Goal: Information Seeking & Learning: Learn about a topic

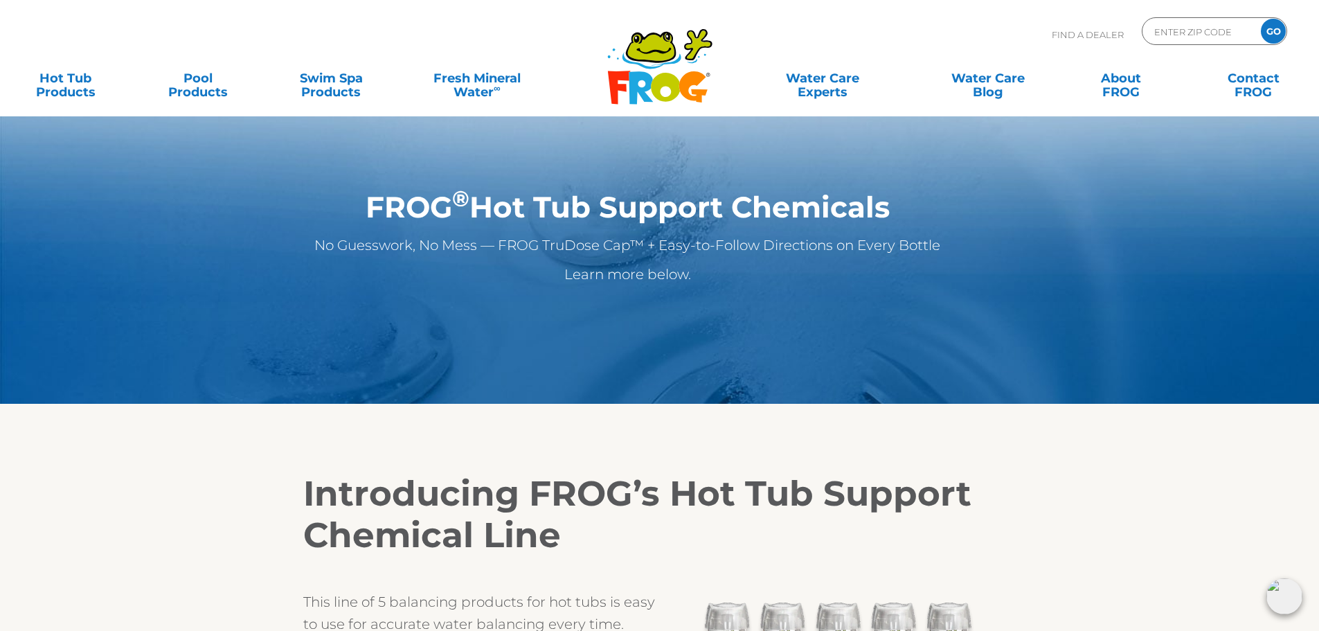
click at [627, 276] on p "Learn more below." at bounding box center [628, 274] width 746 height 22
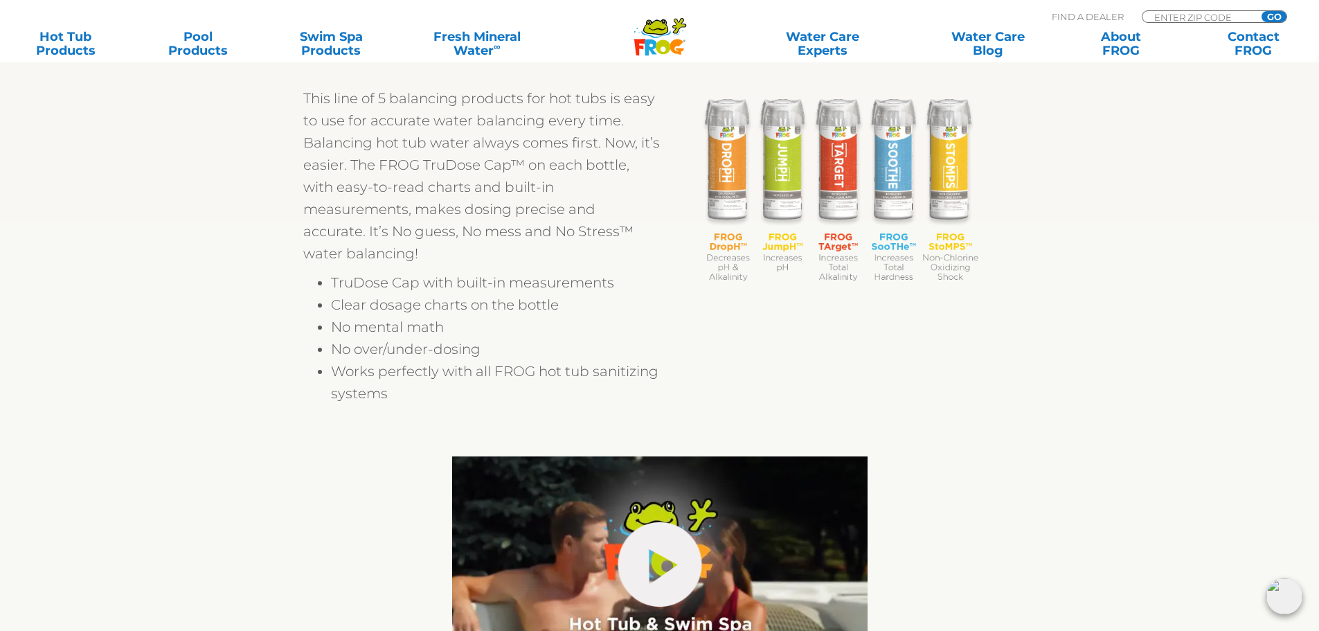
scroll to position [692, 0]
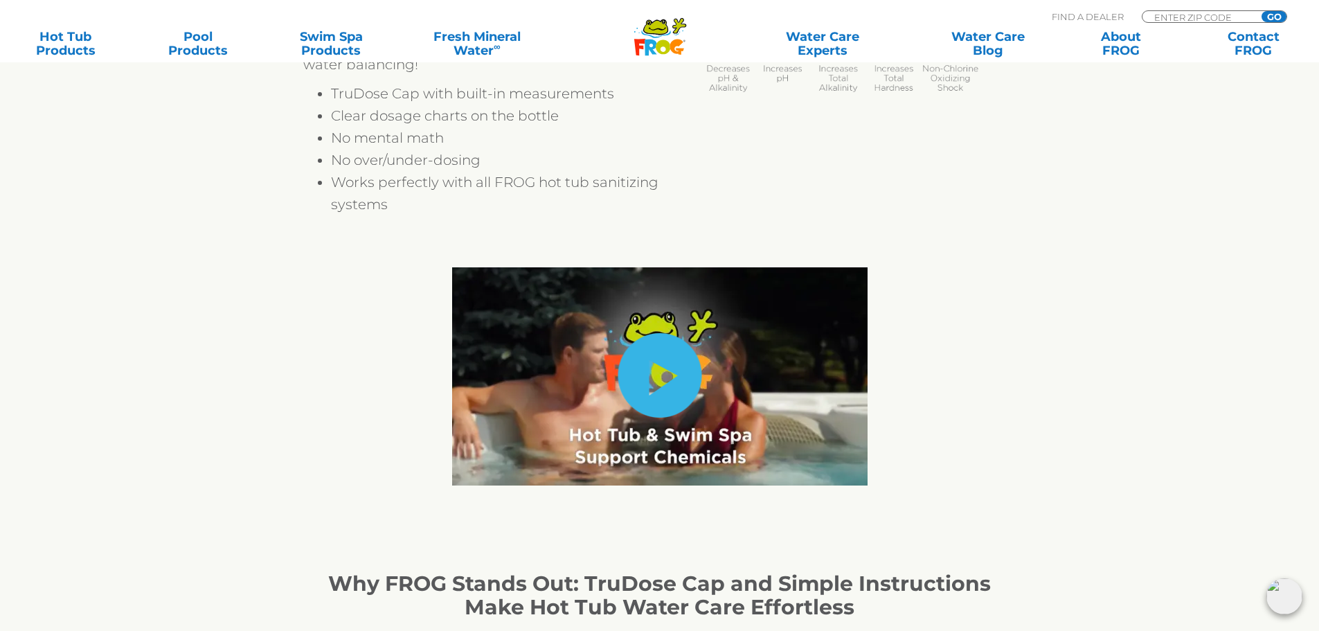
click at [666, 364] on link "hide-me" at bounding box center [660, 375] width 84 height 84
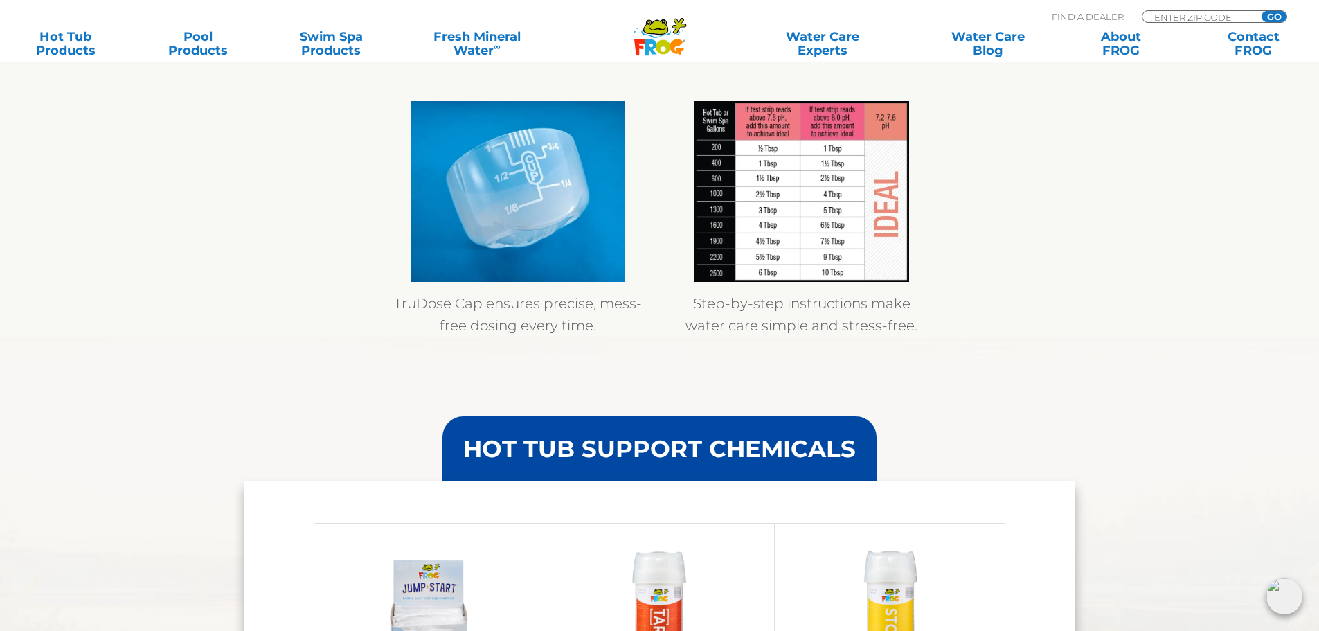
scroll to position [1108, 0]
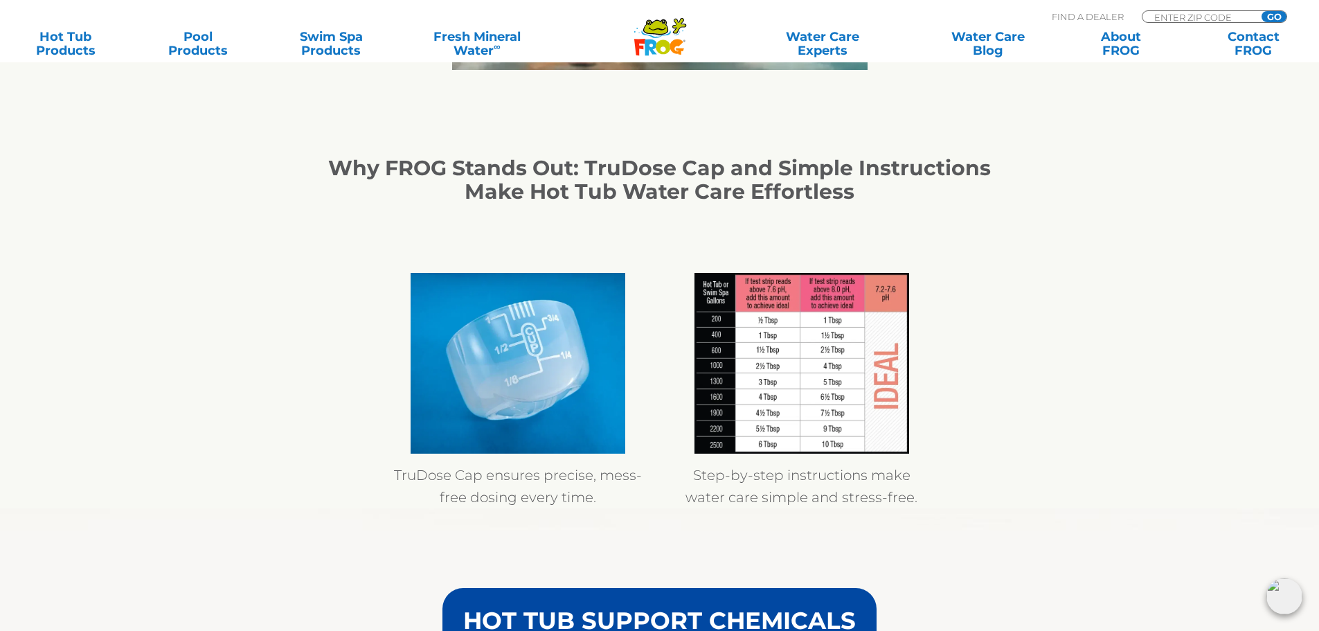
click at [718, 340] on img at bounding box center [801, 363] width 215 height 181
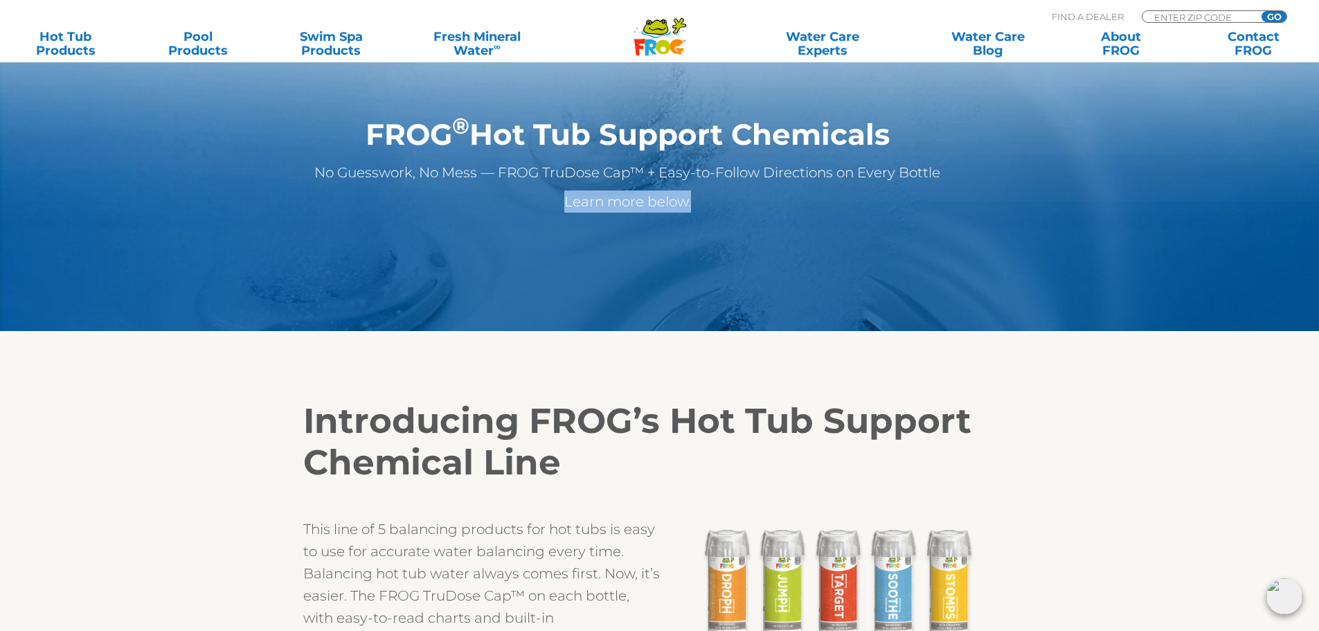
scroll to position [0, 0]
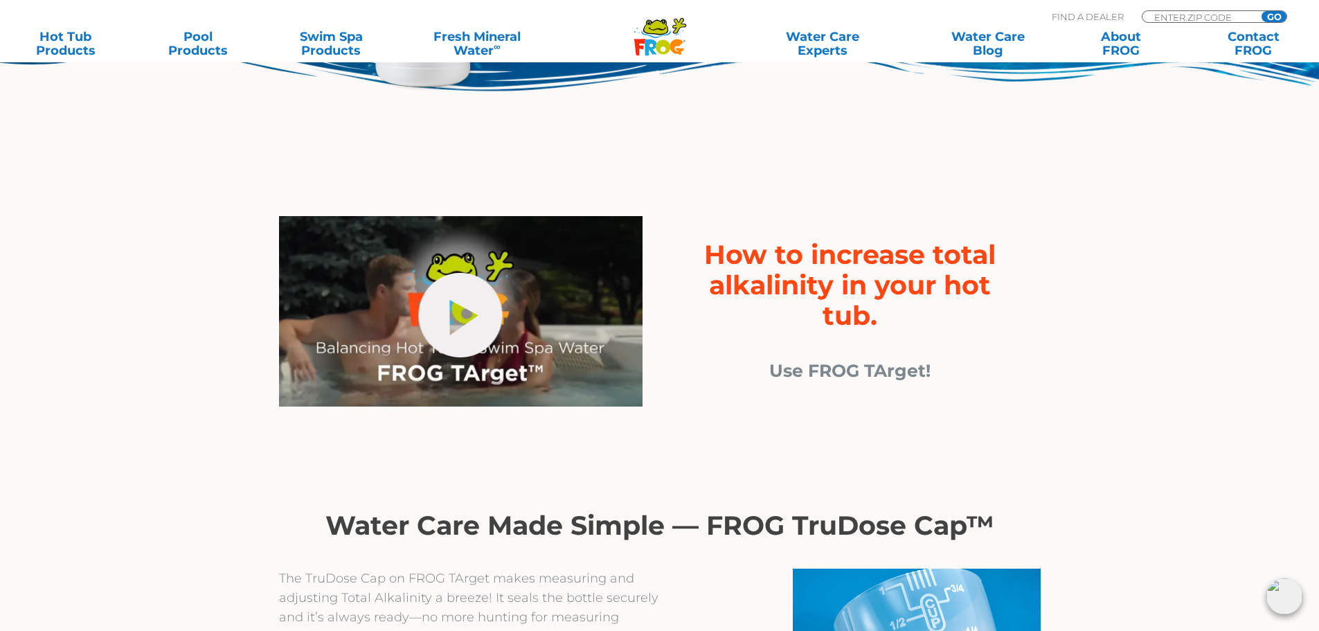
scroll to position [346, 0]
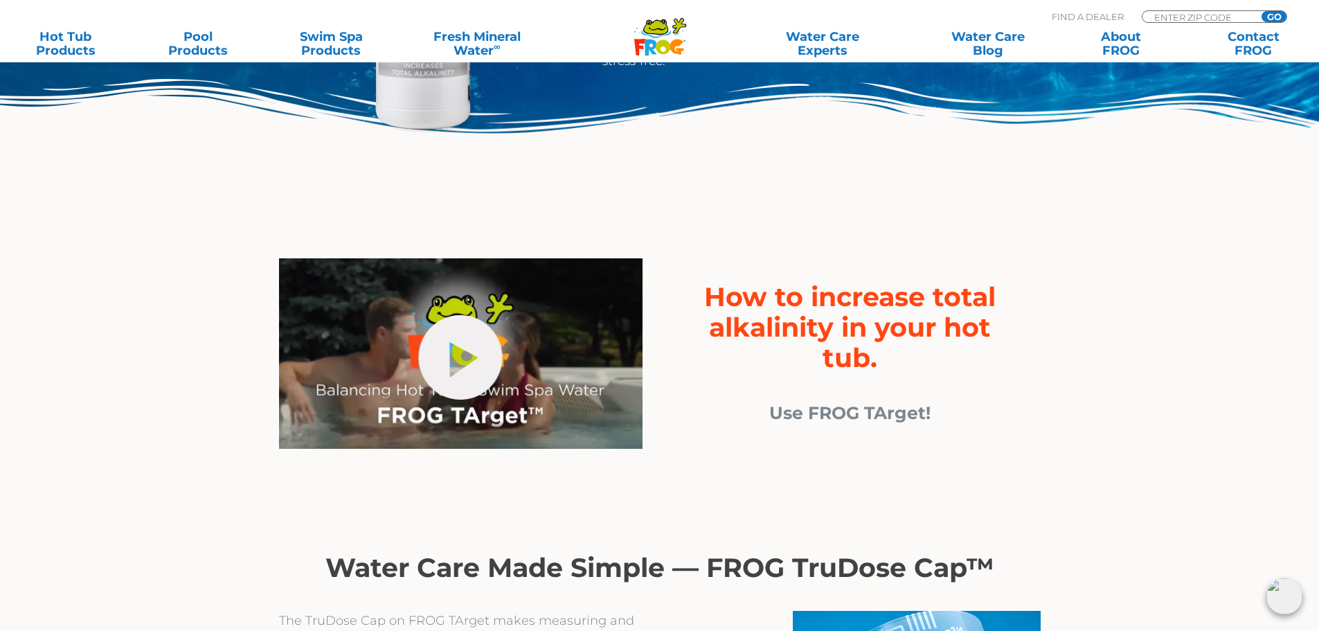
click at [885, 412] on span "Use FROG TArget!" at bounding box center [849, 412] width 161 height 21
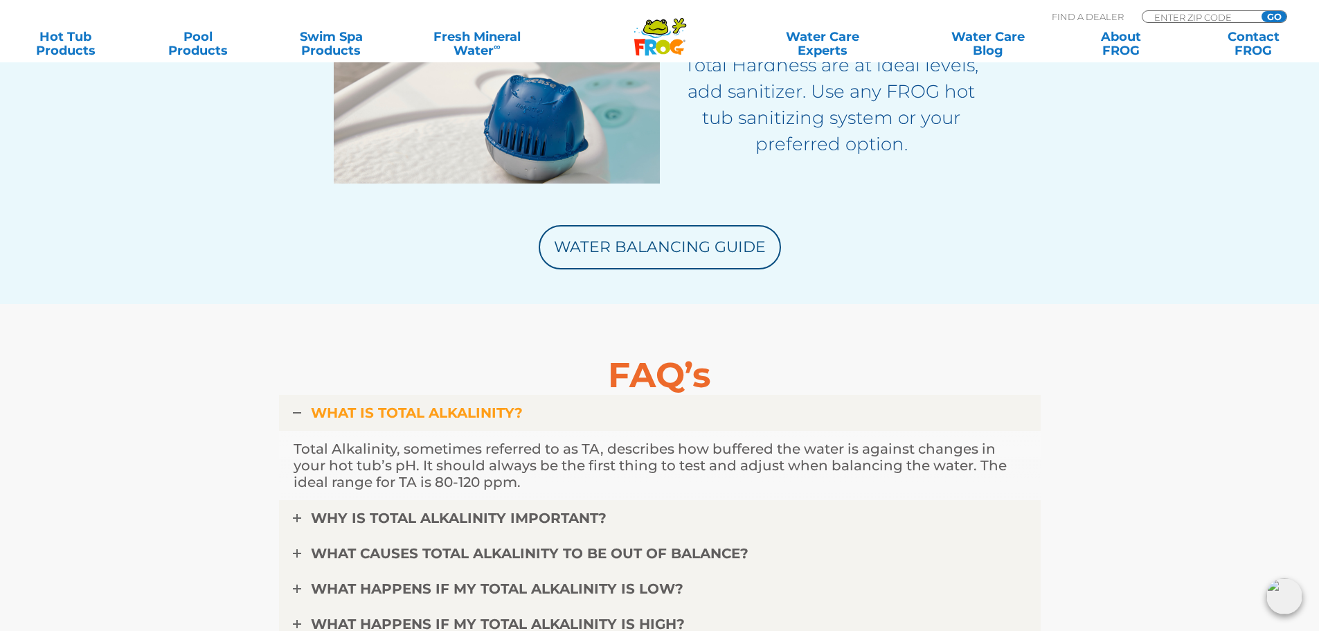
scroll to position [3462, 0]
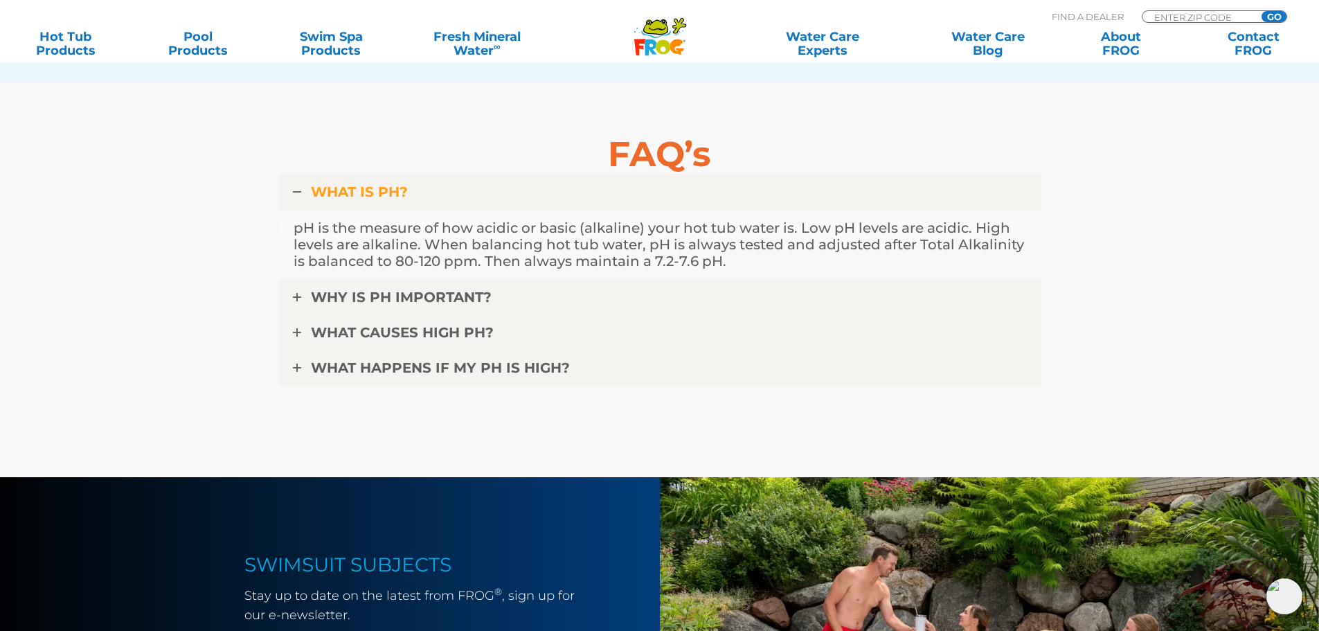
scroll to position [3462, 0]
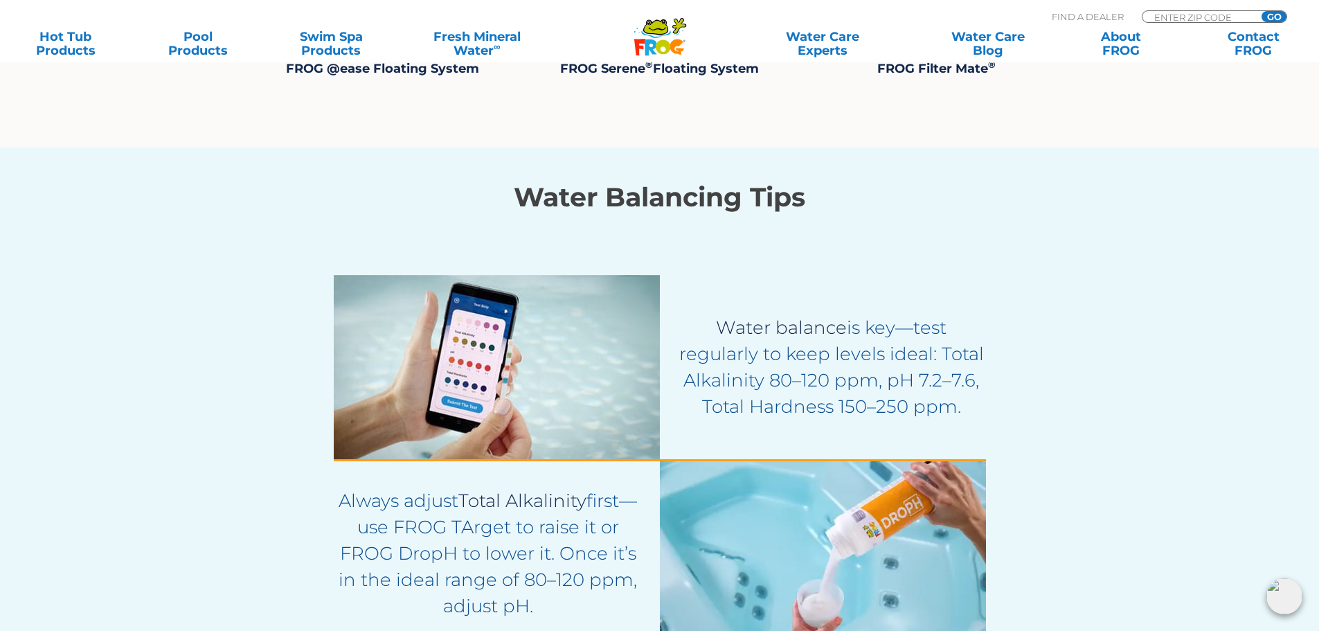
scroll to position [2215, 0]
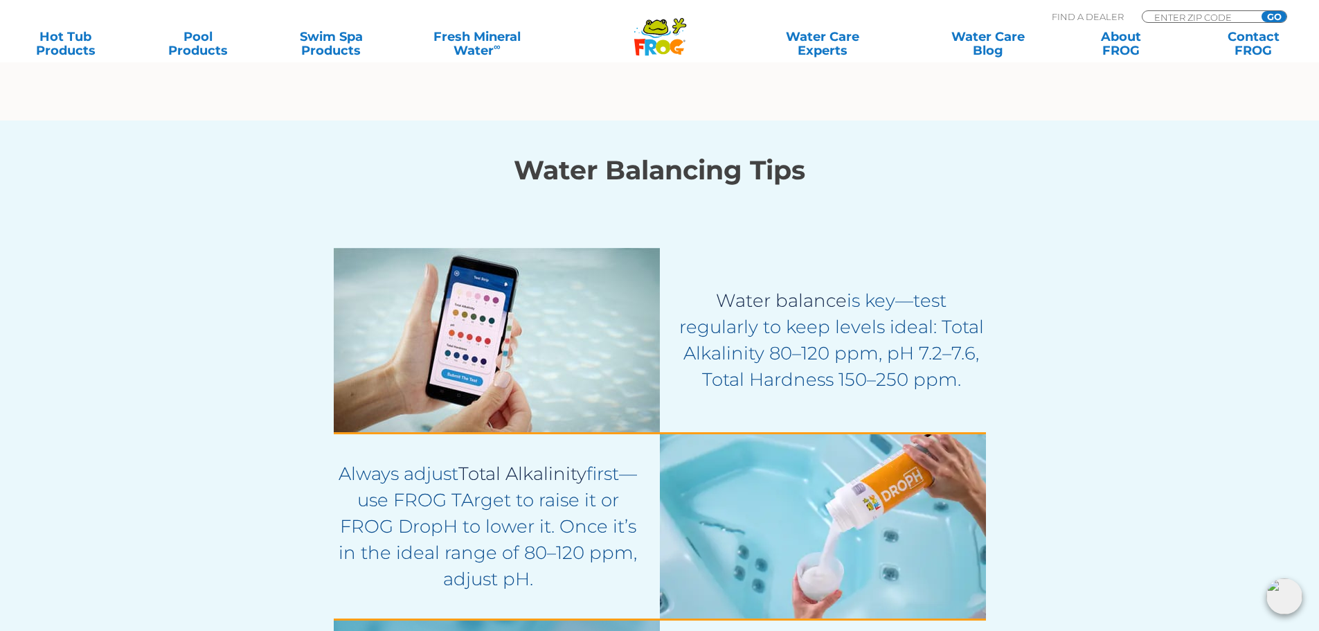
click at [533, 288] on img at bounding box center [497, 340] width 326 height 184
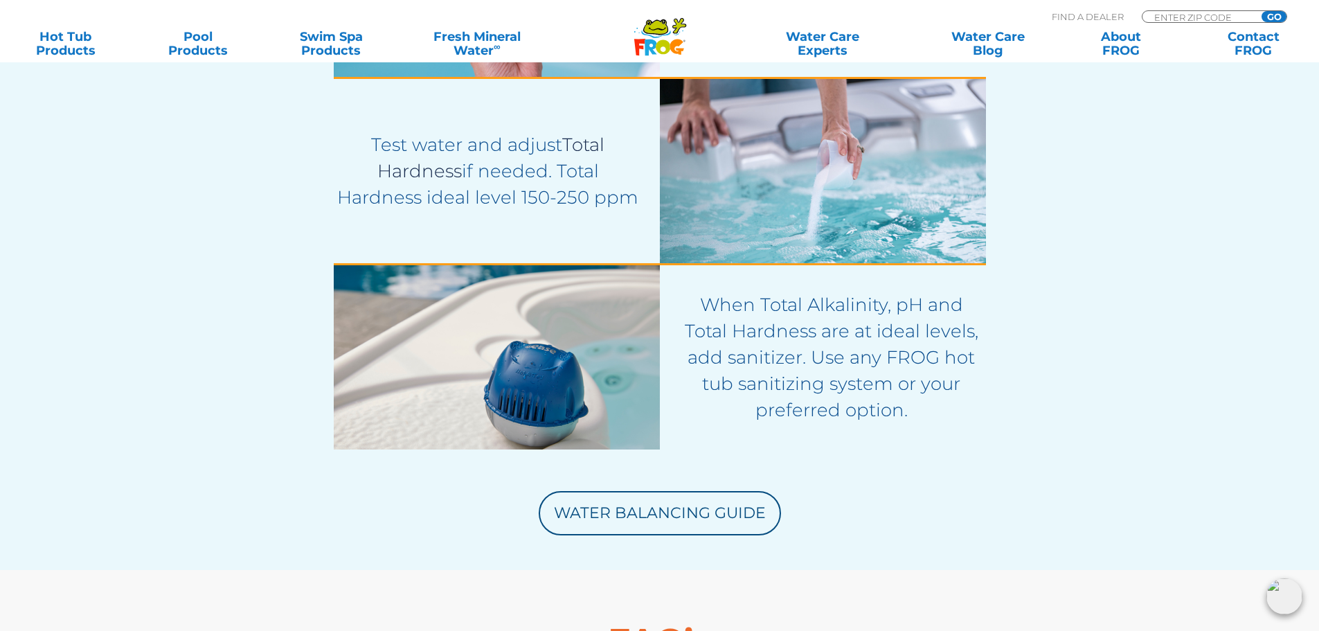
scroll to position [2977, 0]
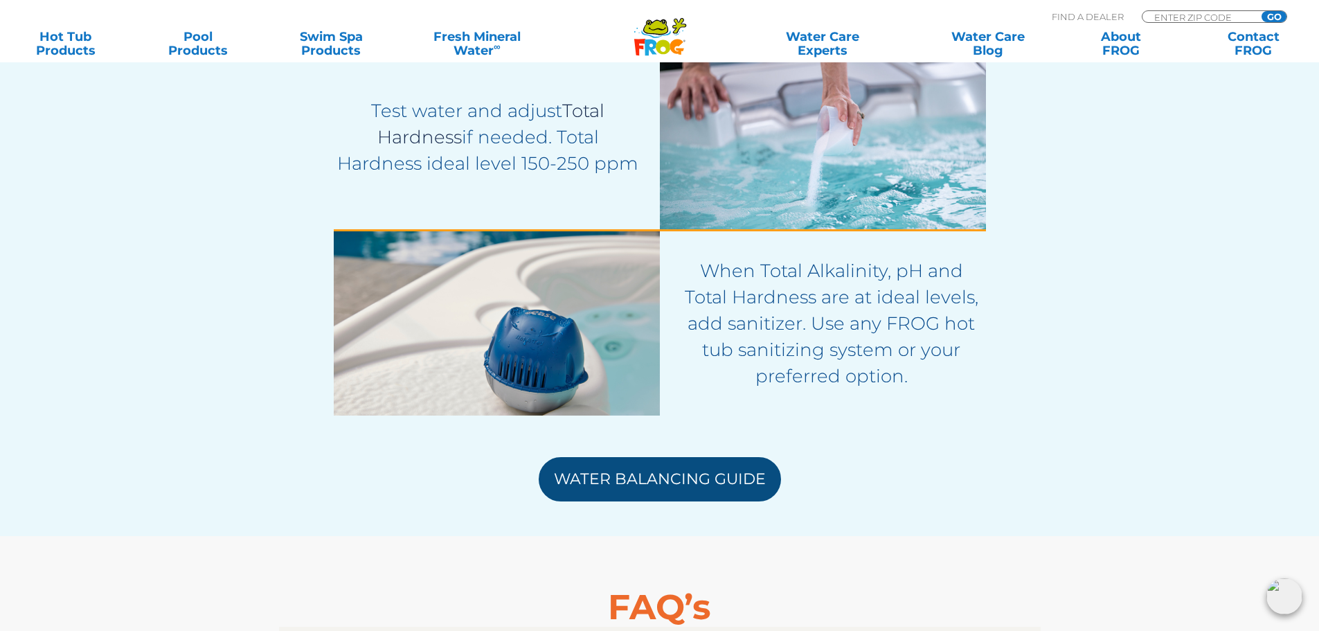
click at [731, 474] on link "Water Balancing Guide" at bounding box center [660, 479] width 242 height 44
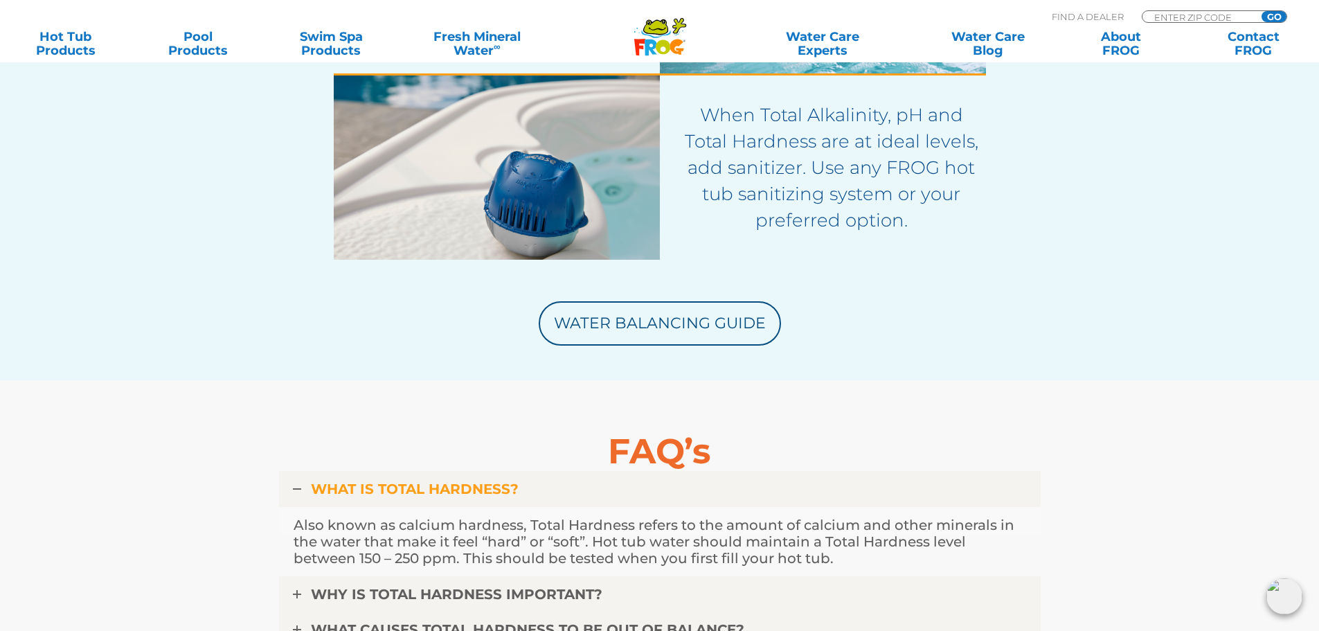
scroll to position [3392, 0]
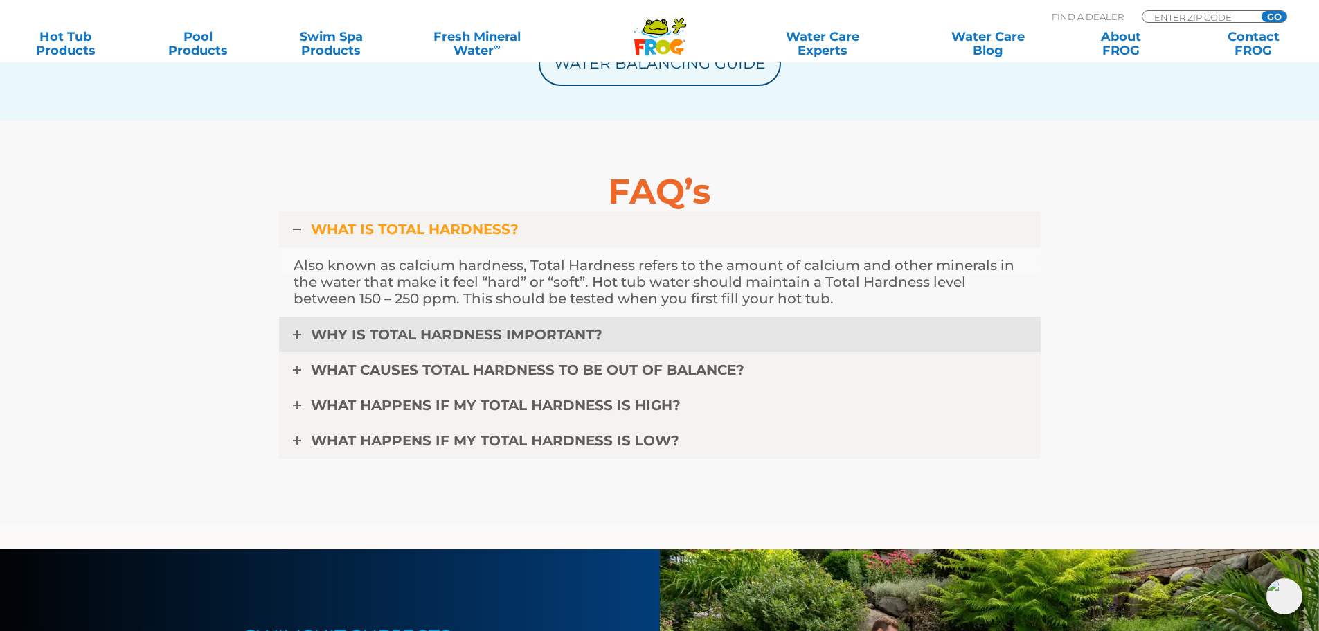
click at [480, 332] on span "WHY IS TOTAL HARDNESS IMPORTANT?" at bounding box center [456, 334] width 291 height 17
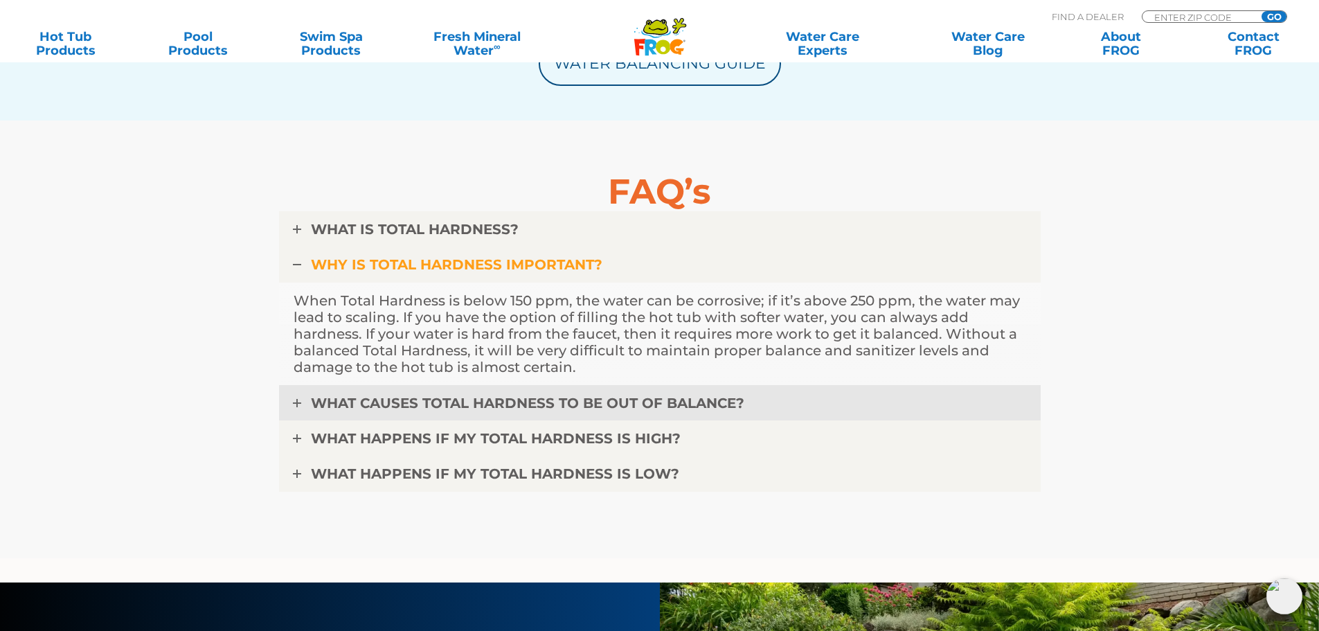
click at [464, 390] on link "WHAT CAUSES TOTAL HARDNESS TO BE OUT OF BALANCE?" at bounding box center [660, 403] width 762 height 36
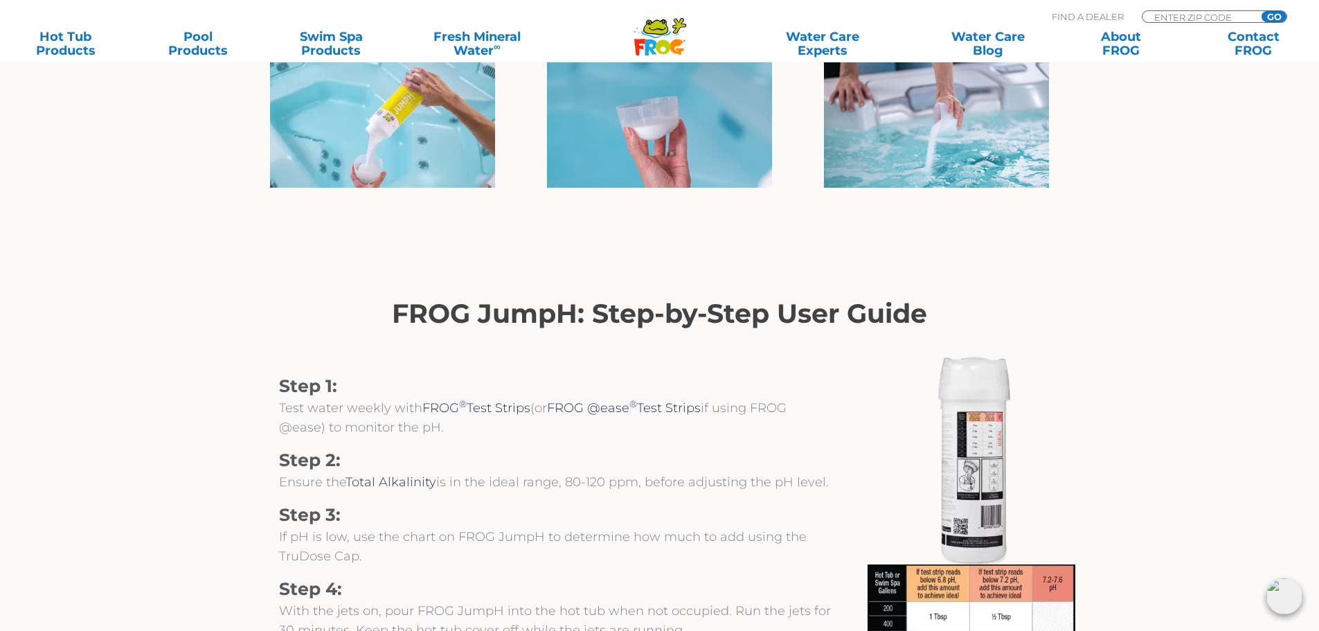
scroll to position [1246, 0]
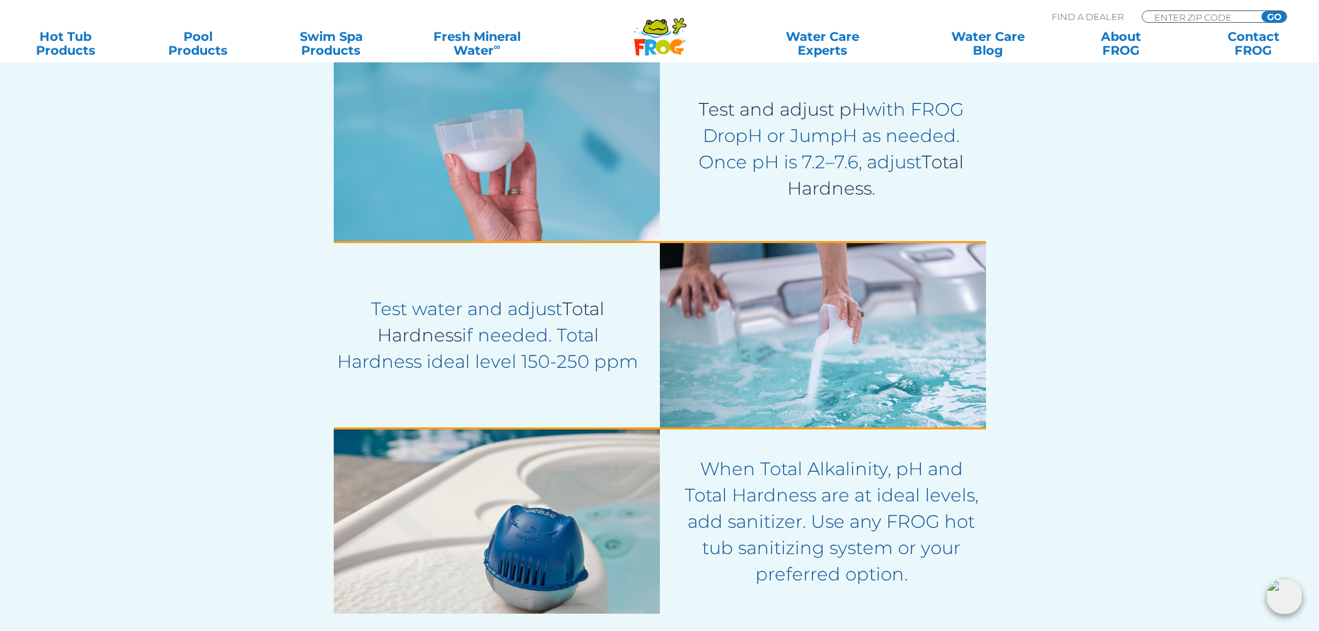
scroll to position [2977, 0]
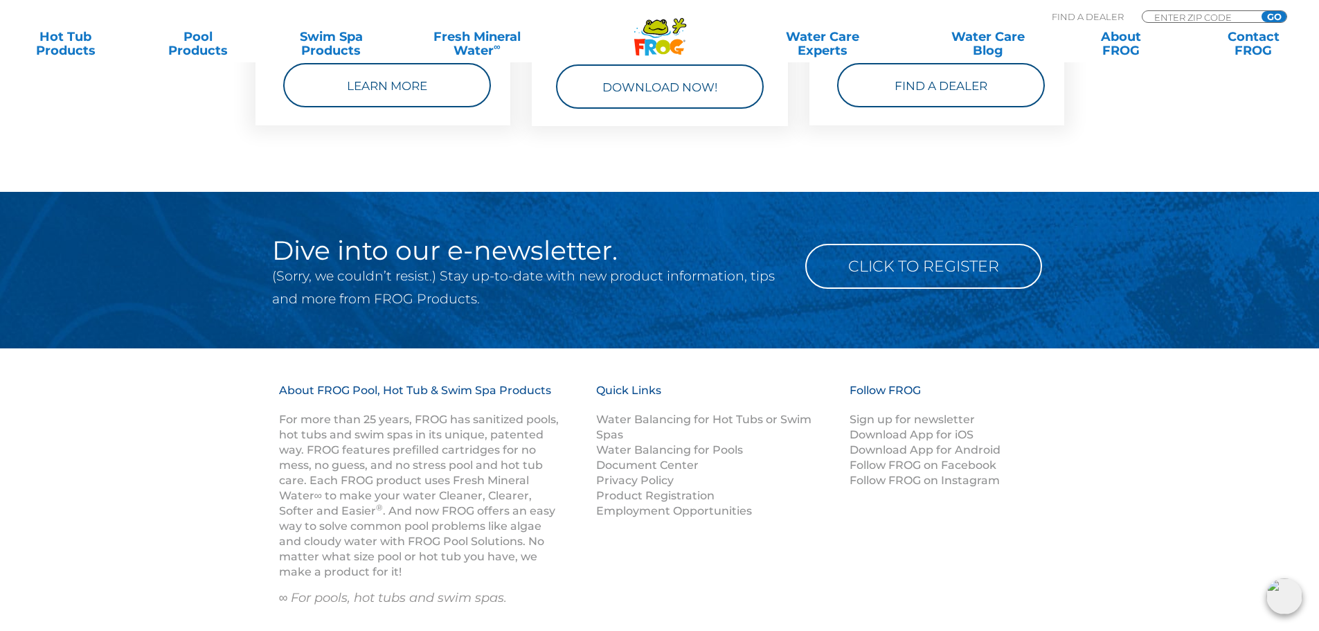
scroll to position [3446, 0]
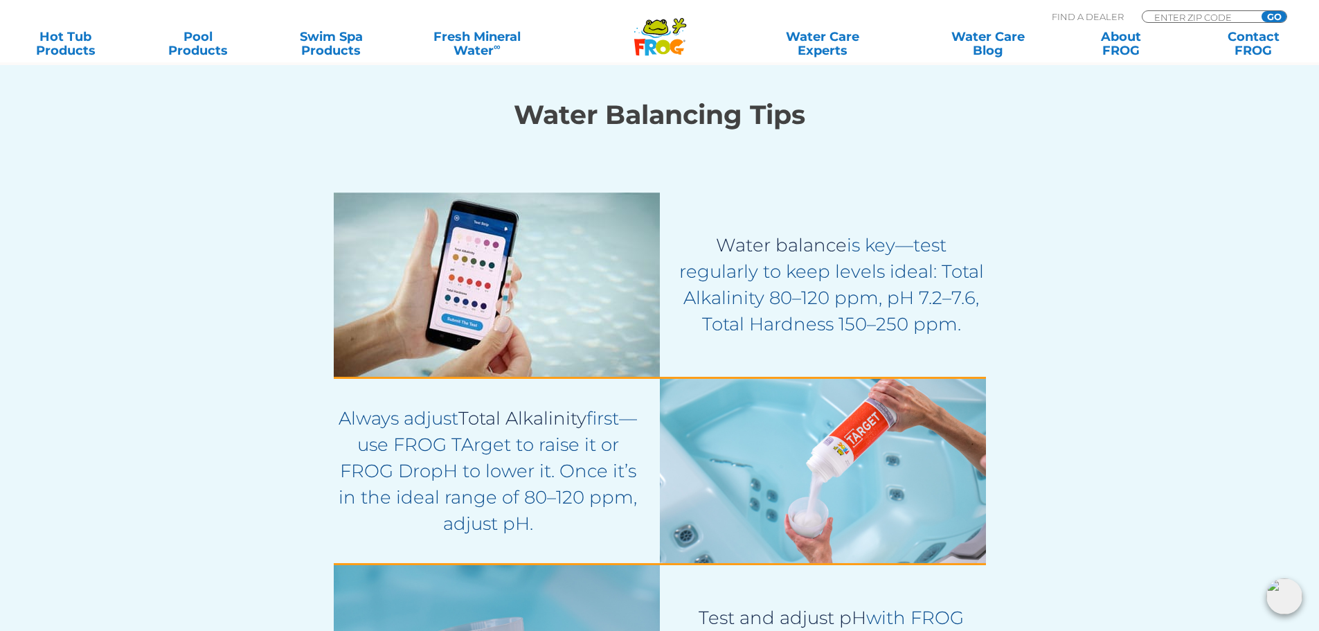
scroll to position [2492, 0]
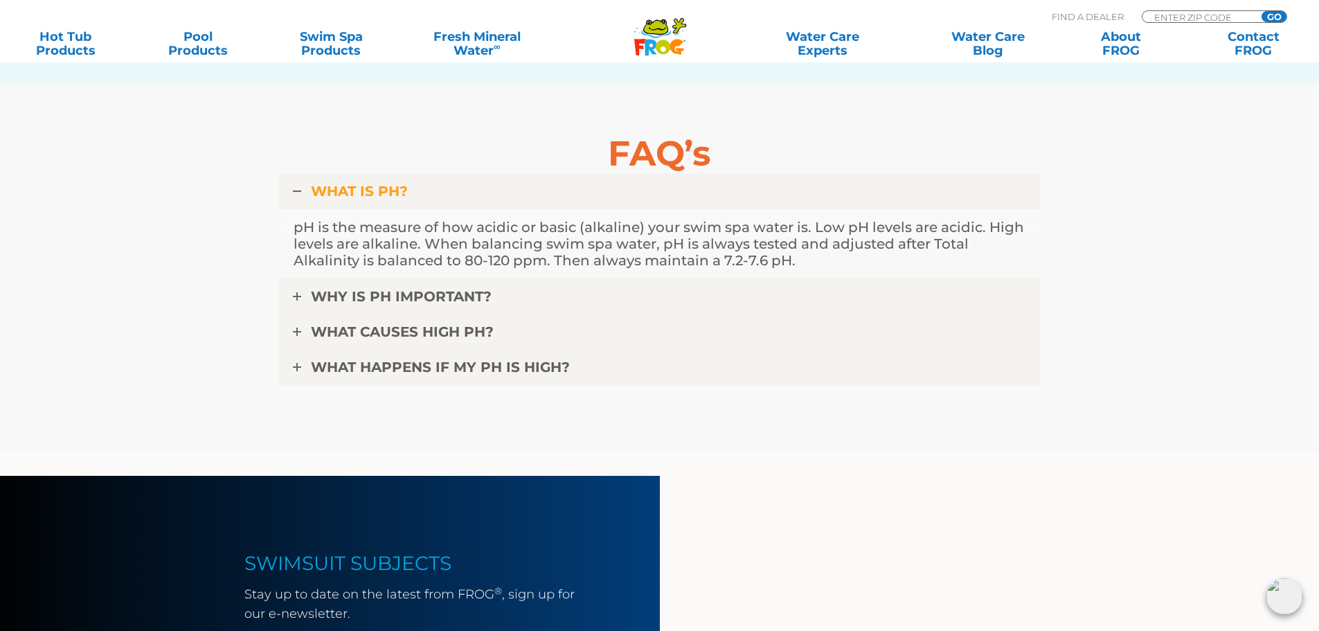
scroll to position [4016, 0]
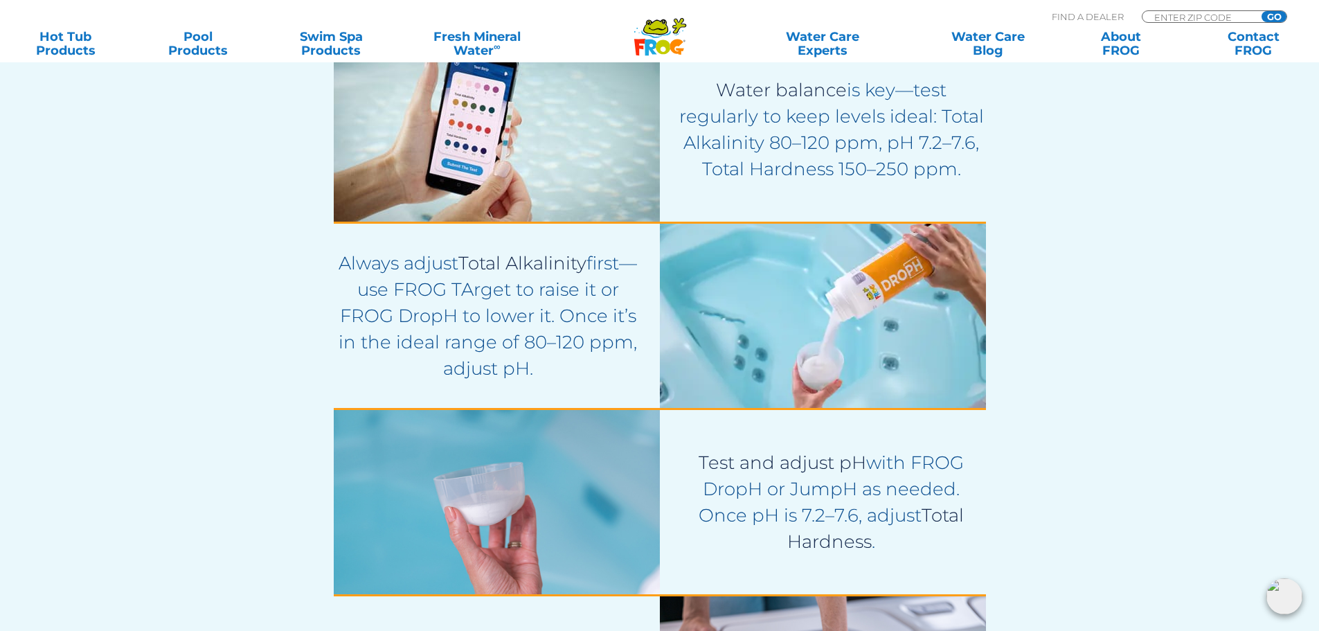
scroll to position [2700, 0]
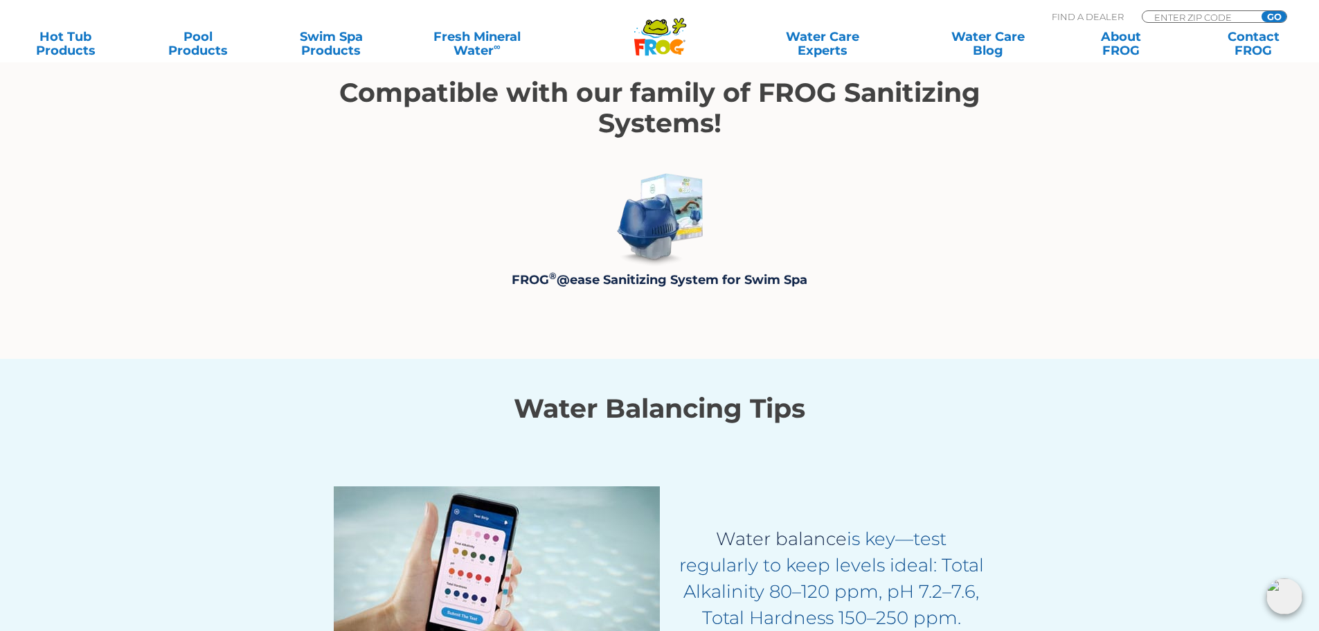
scroll to position [1869, 0]
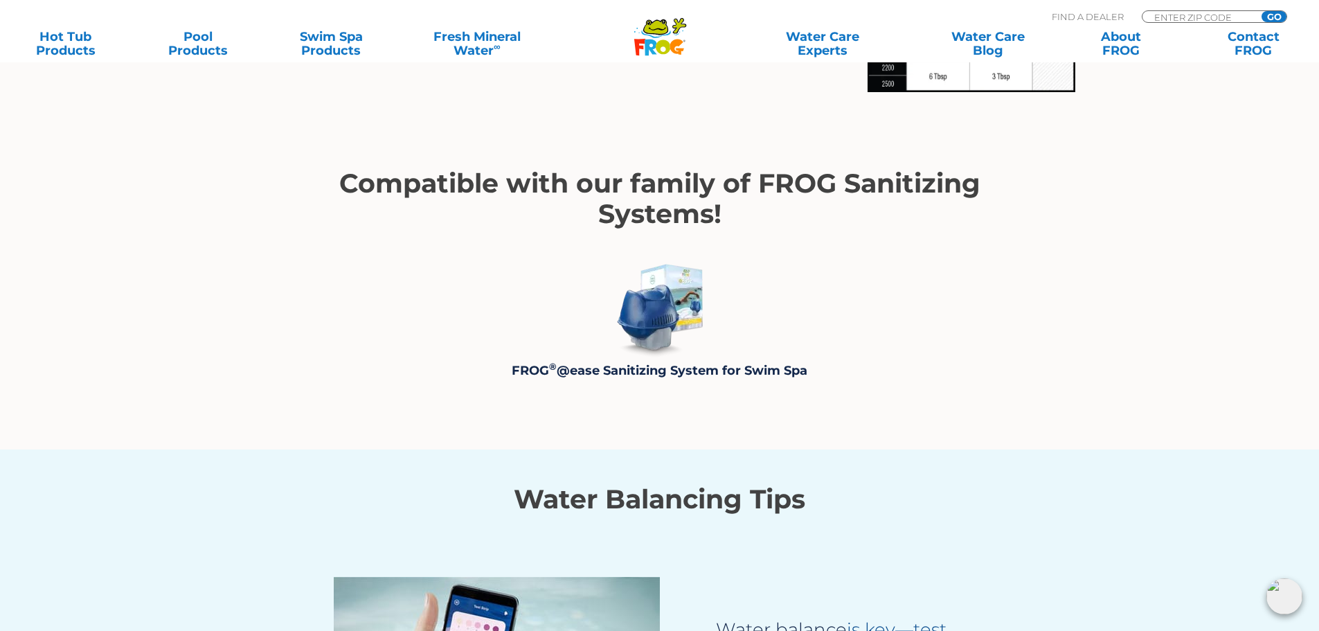
click at [637, 333] on img at bounding box center [660, 309] width 104 height 104
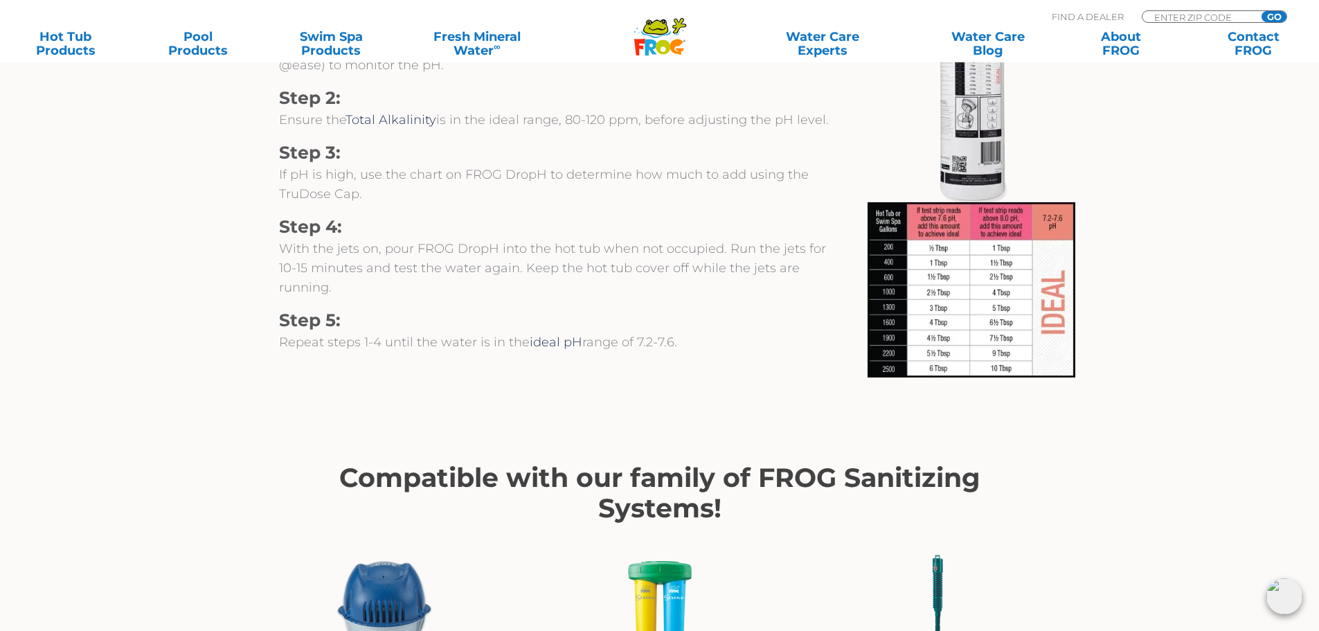
scroll to position [1731, 0]
